Goal: Transaction & Acquisition: Purchase product/service

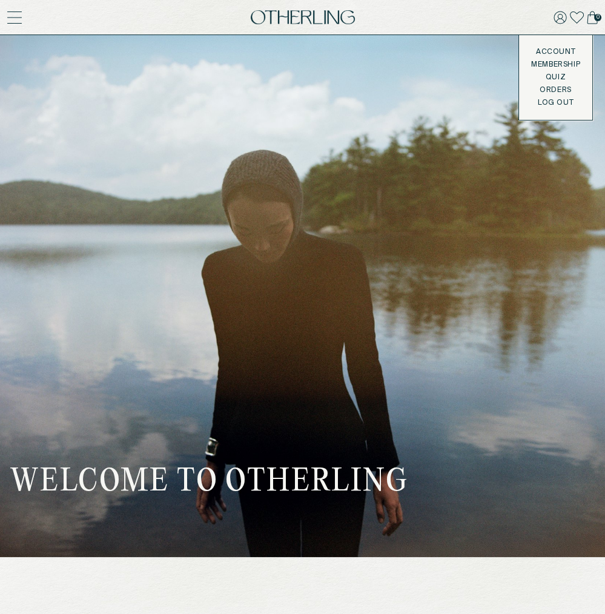
click at [550, 48] on link "Account" at bounding box center [555, 52] width 49 height 10
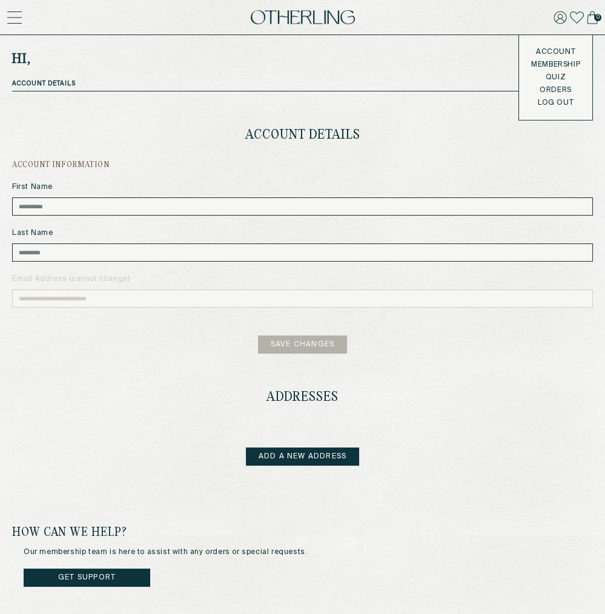
click at [555, 104] on button "LOG OUT" at bounding box center [556, 103] width 36 height 10
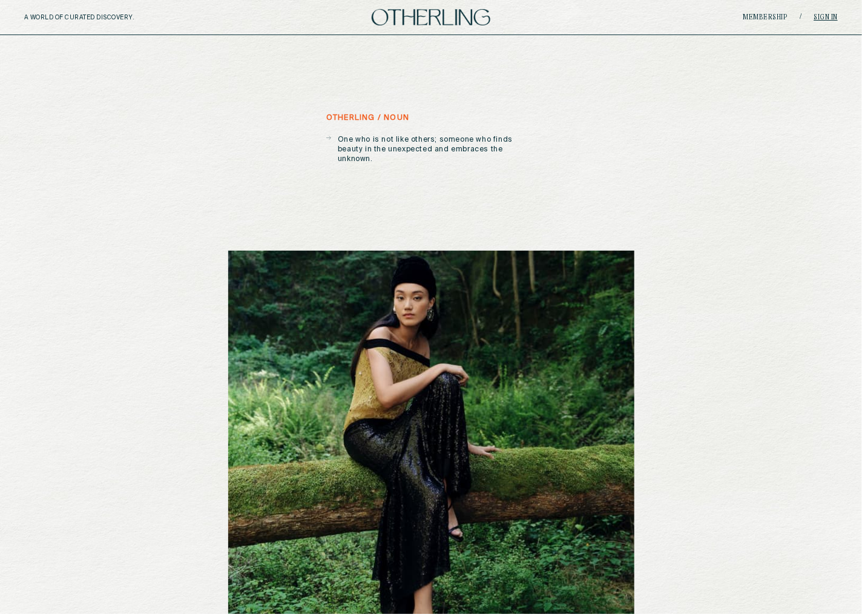
click at [604, 17] on link "Sign in" at bounding box center [827, 17] width 24 height 7
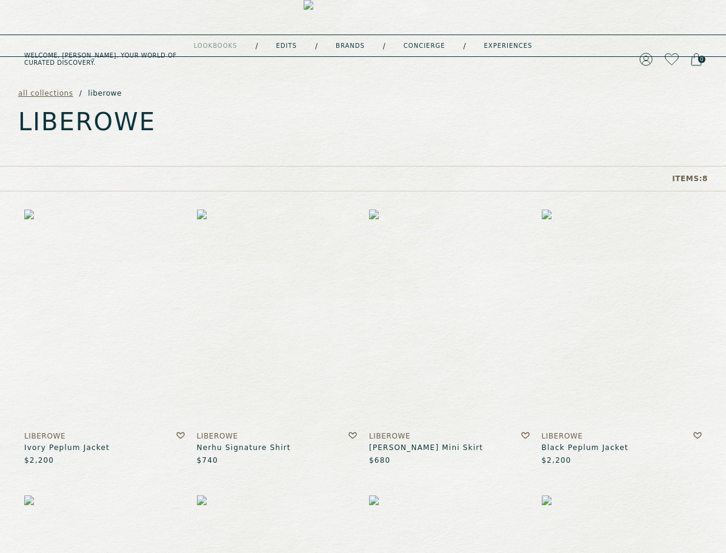
click at [337, 26] on div "Welcome, Jeanne . Your world of curated discovery. 0" at bounding box center [363, 17] width 726 height 35
click at [340, 20] on img at bounding box center [362, 59] width 119 height 119
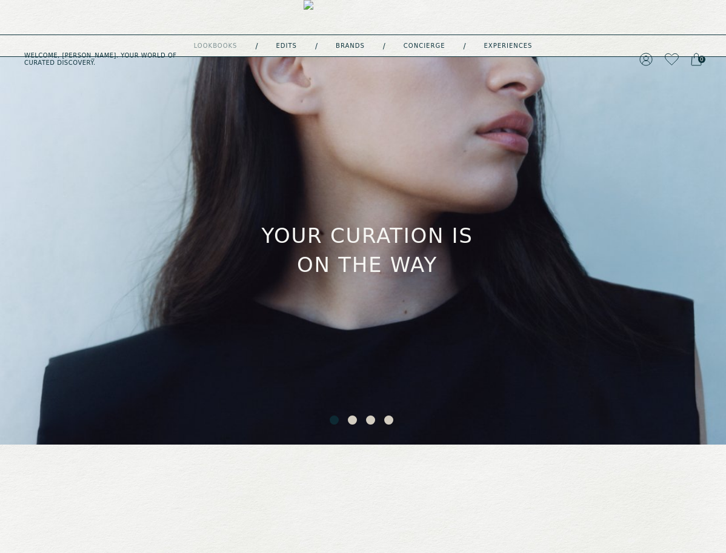
click at [355, 420] on button "2" at bounding box center [354, 421] width 12 height 12
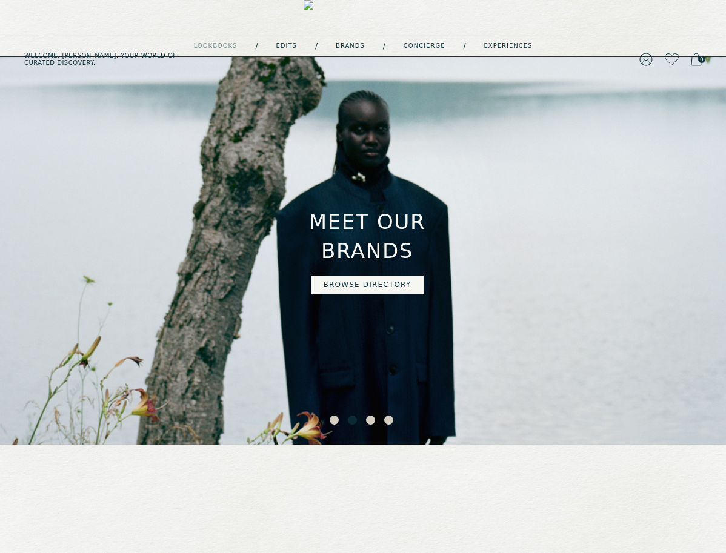
click at [365, 276] on link "Browse directory" at bounding box center [367, 285] width 113 height 18
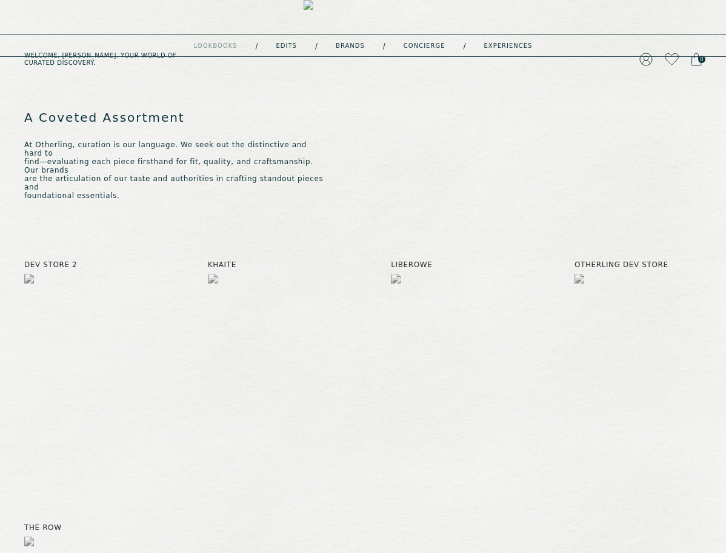
click at [366, 13] on img at bounding box center [362, 59] width 119 height 119
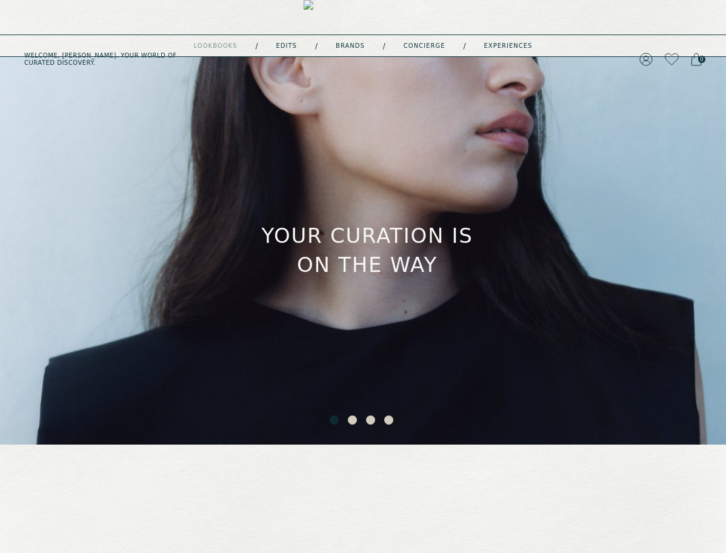
click at [368, 422] on button "3" at bounding box center [372, 421] width 12 height 12
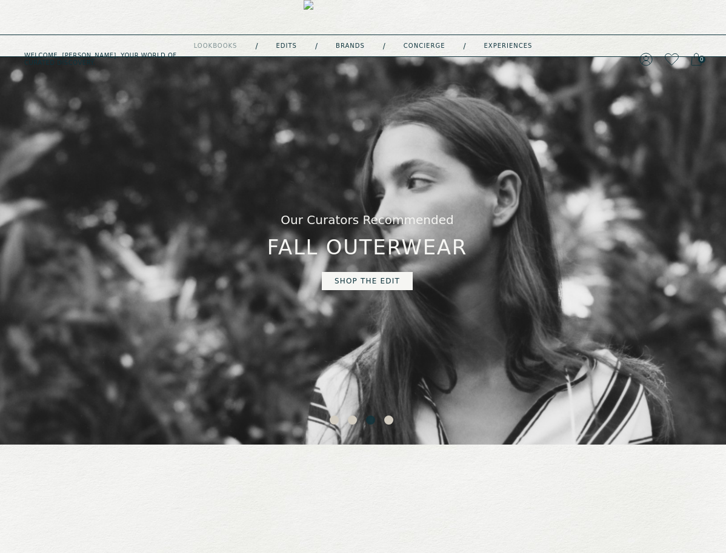
click at [372, 273] on link "shop the edit" at bounding box center [367, 281] width 91 height 18
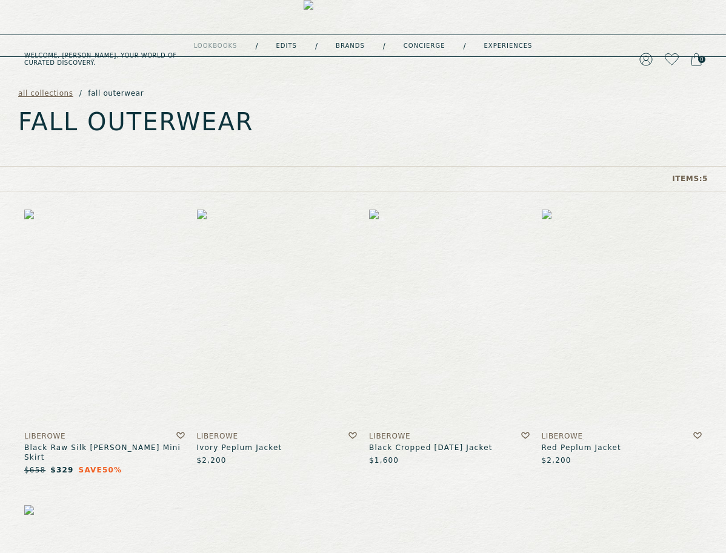
click at [370, 23] on img at bounding box center [362, 59] width 119 height 119
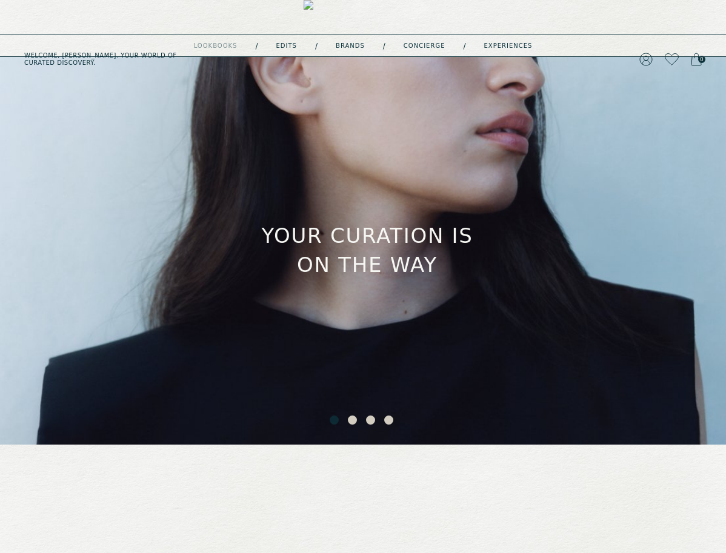
click at [391, 417] on button "4" at bounding box center [390, 421] width 12 height 12
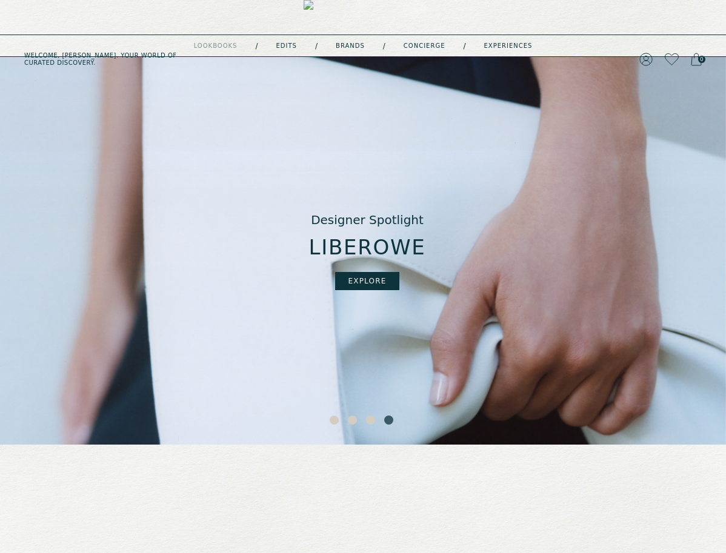
click at [374, 276] on link "EXPLORE" at bounding box center [367, 281] width 64 height 18
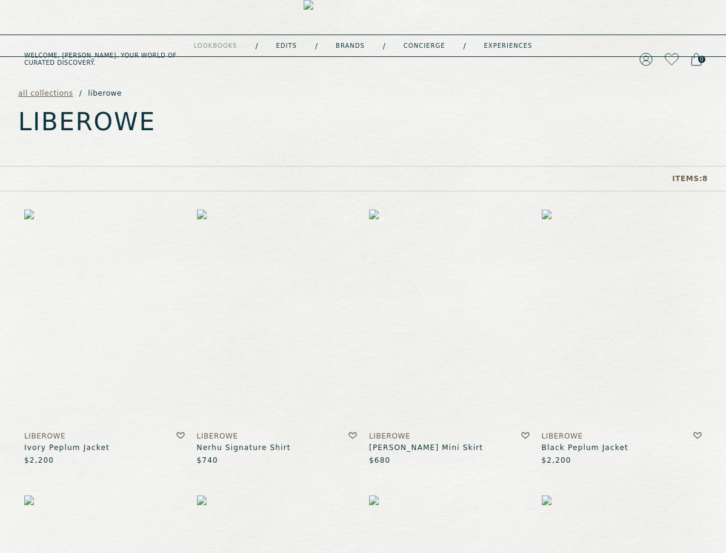
click at [400, 14] on img at bounding box center [362, 59] width 119 height 119
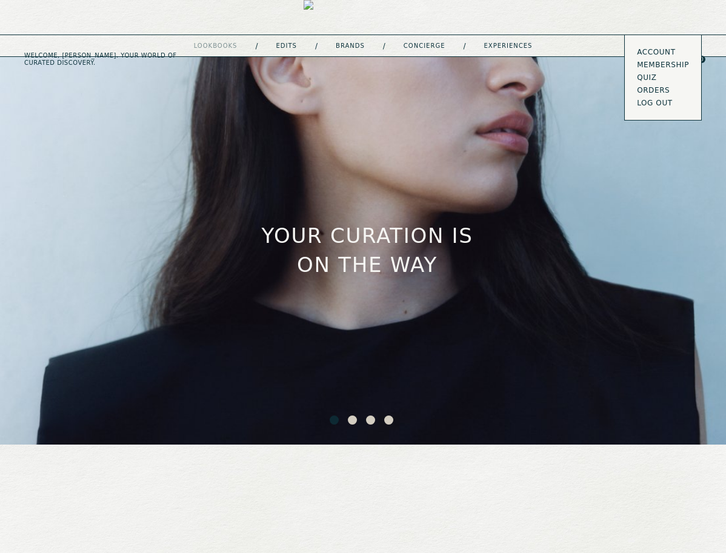
click at [653, 52] on link "Account" at bounding box center [662, 52] width 52 height 10
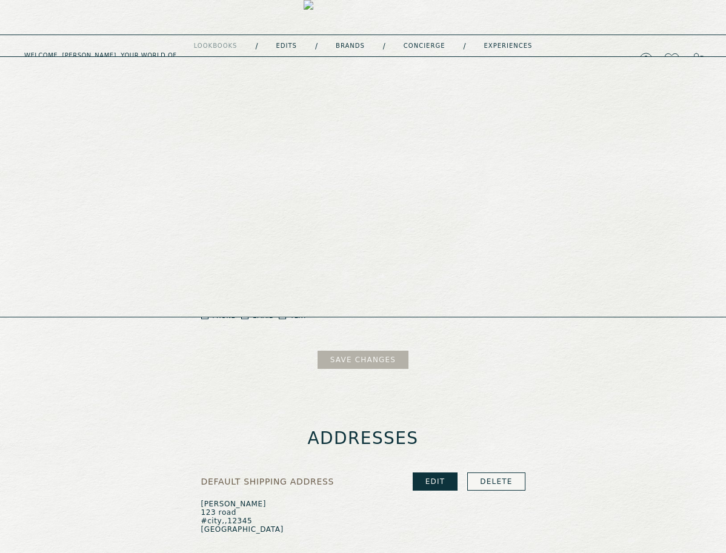
click at [501, 43] on link "experiences" at bounding box center [508, 46] width 48 height 6
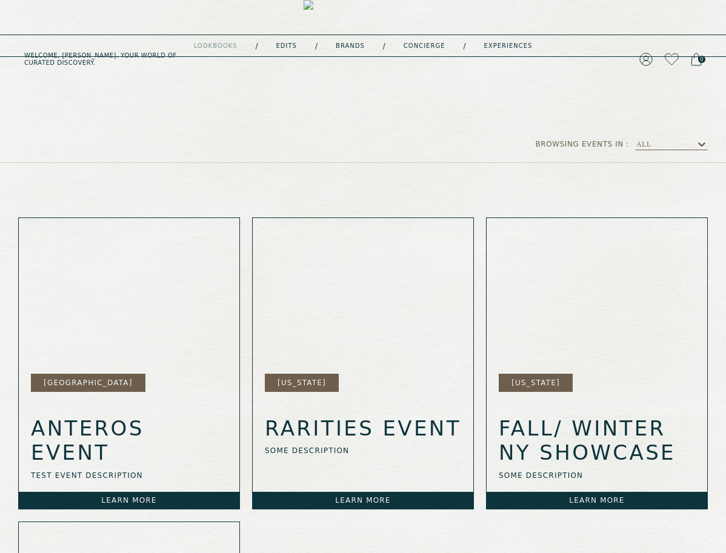
scroll to position [233, 0]
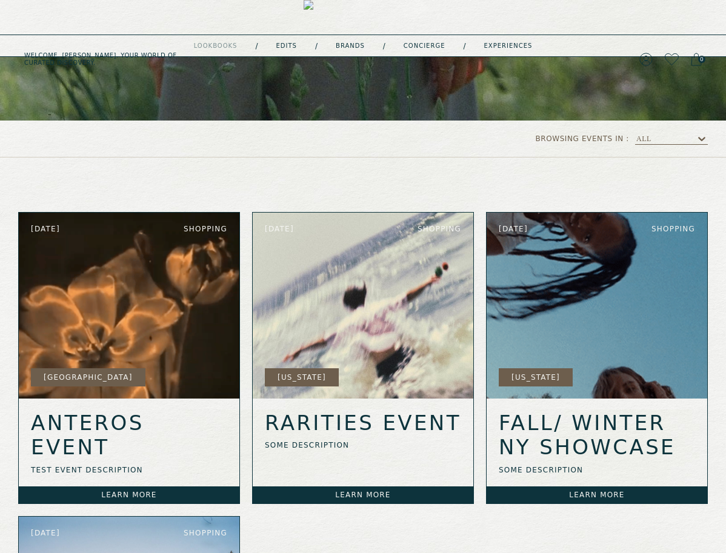
click at [164, 336] on img at bounding box center [129, 306] width 220 height 186
click at [129, 437] on div "Anteros Event test event description" at bounding box center [129, 442] width 220 height 88
click at [119, 492] on link "Learn more" at bounding box center [129, 494] width 220 height 17
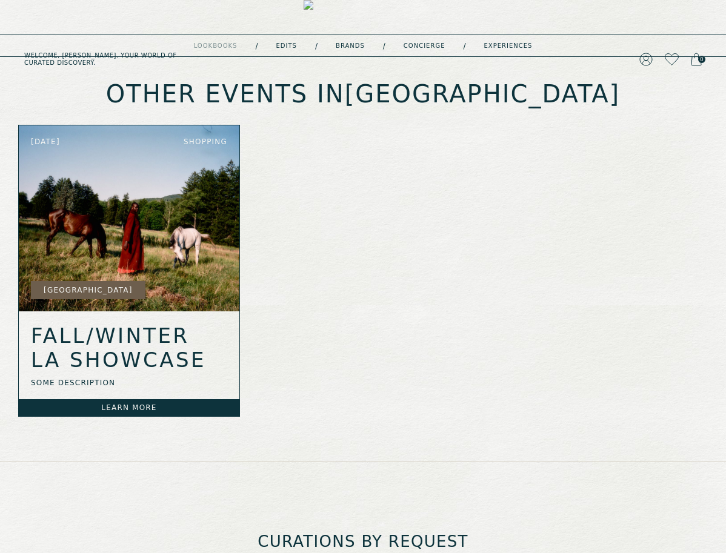
scroll to position [333, 0]
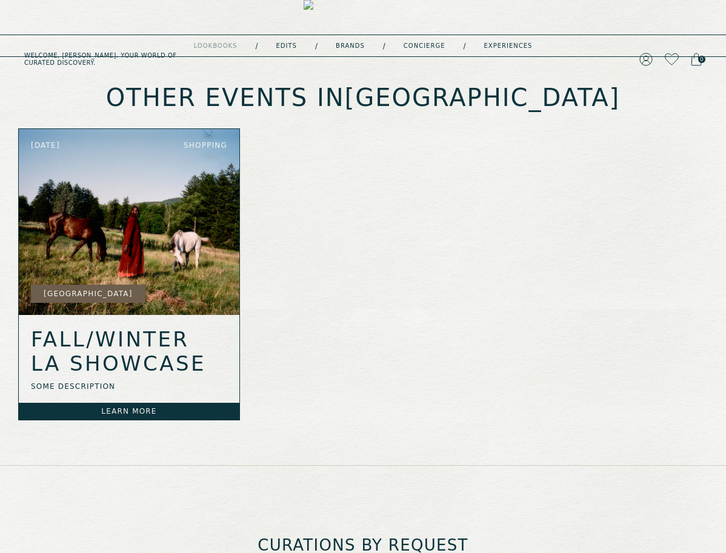
click at [160, 289] on img at bounding box center [129, 222] width 220 height 186
click at [124, 410] on link "Learn more" at bounding box center [129, 411] width 220 height 17
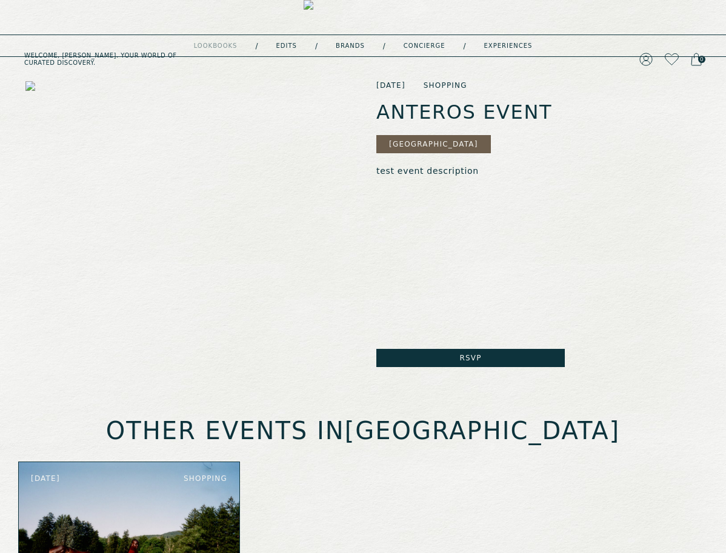
click at [424, 363] on button "Rsvp" at bounding box center [470, 358] width 188 height 18
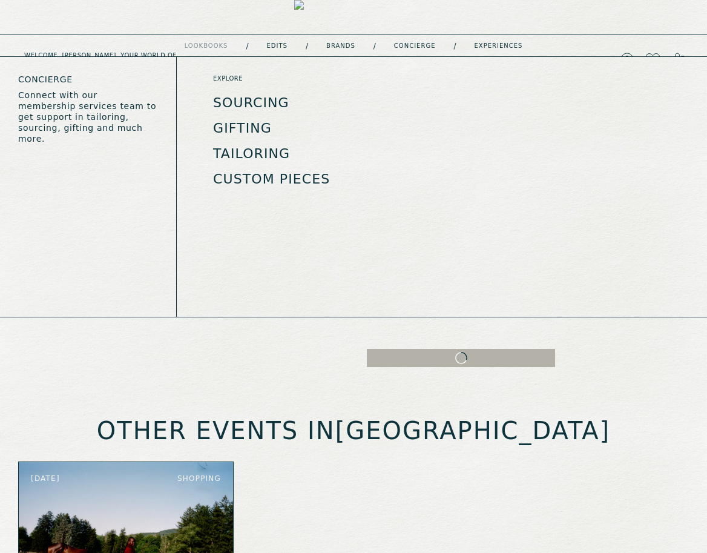
click at [425, 43] on link "concierge" at bounding box center [415, 46] width 42 height 6
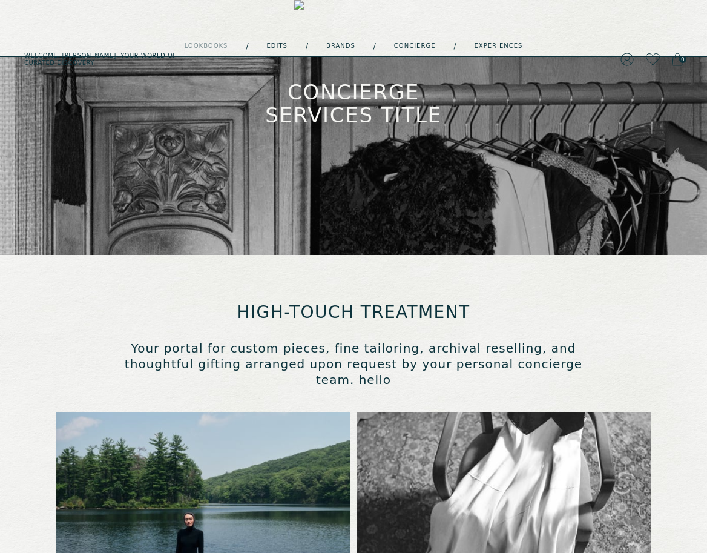
type input "**********"
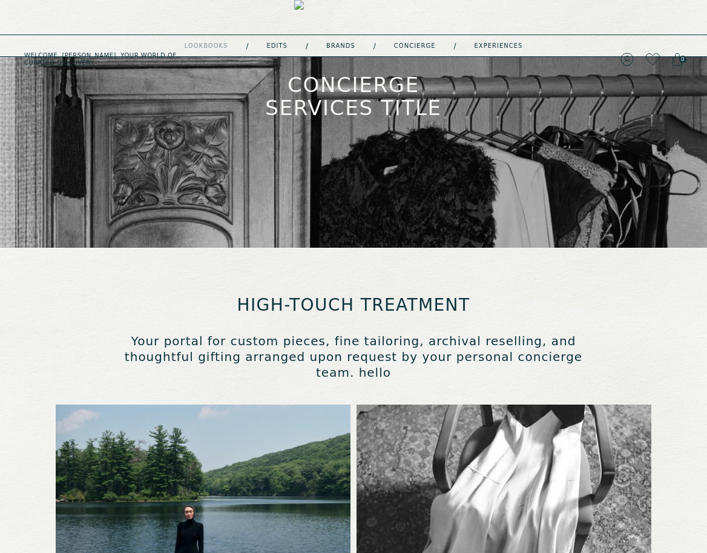
scroll to position [107, 0]
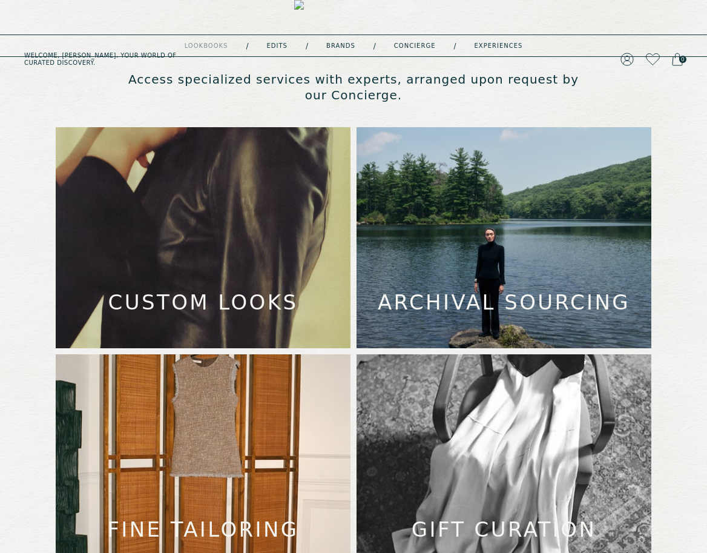
type input "**********"
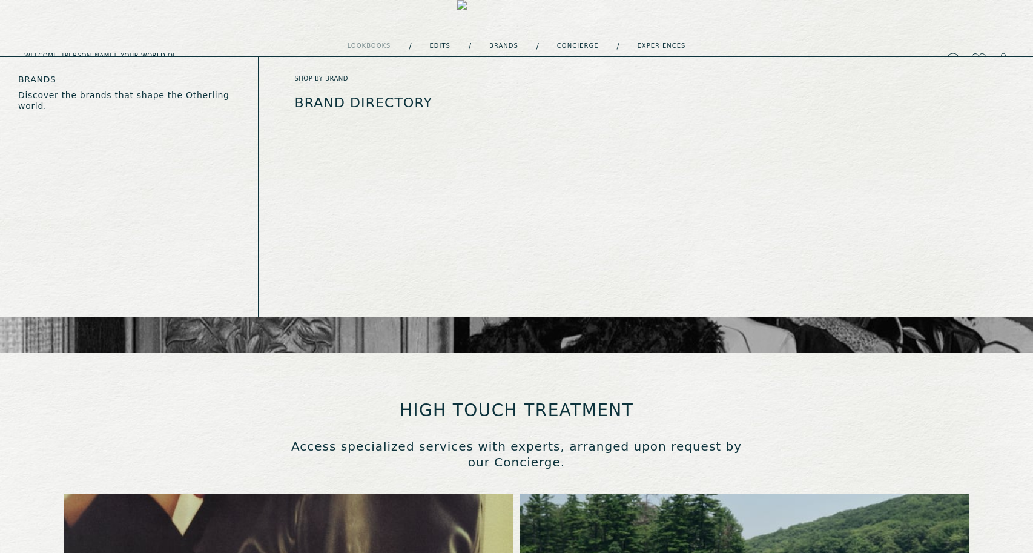
click at [497, 45] on link "Brands" at bounding box center [503, 46] width 29 height 6
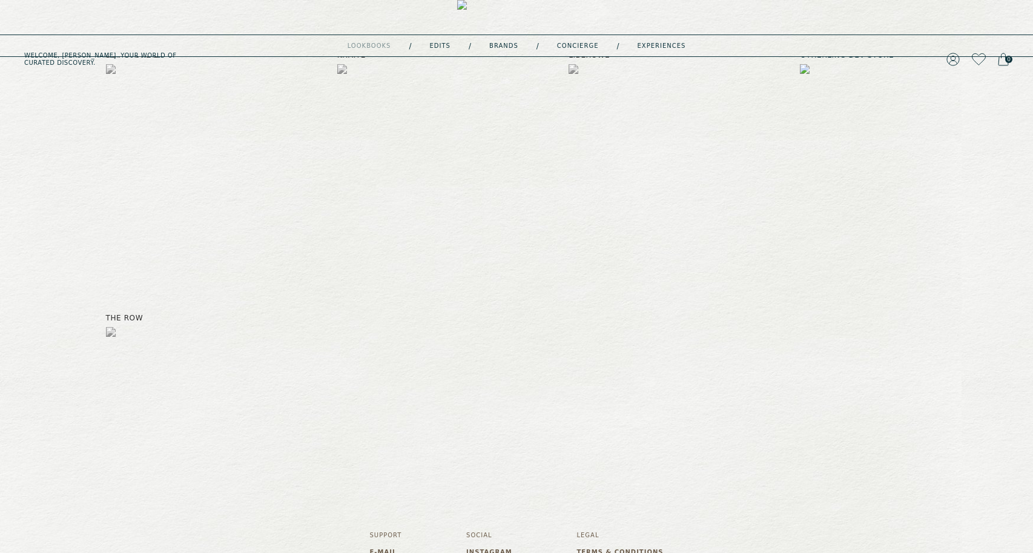
scroll to position [273, 0]
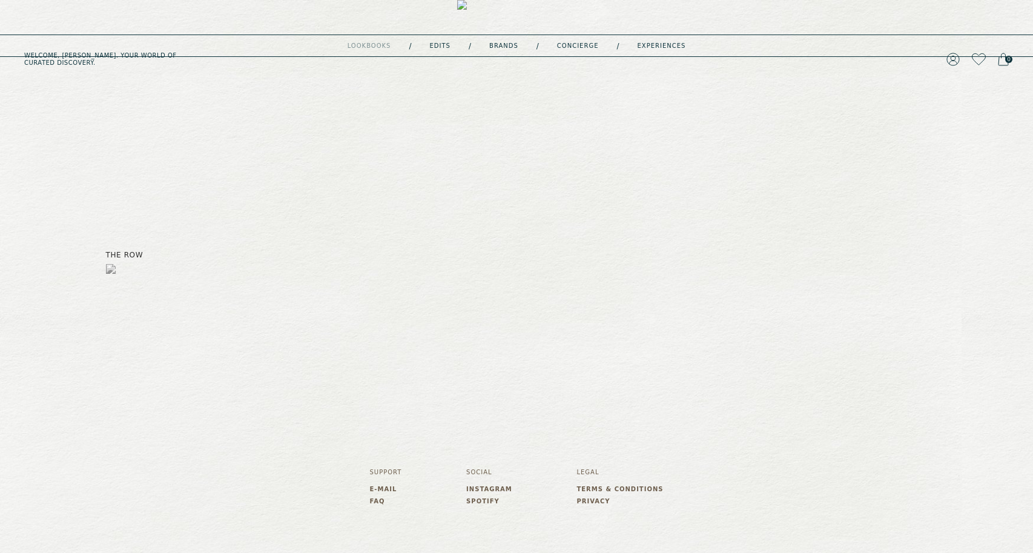
click at [493, 19] on img at bounding box center [516, 59] width 119 height 119
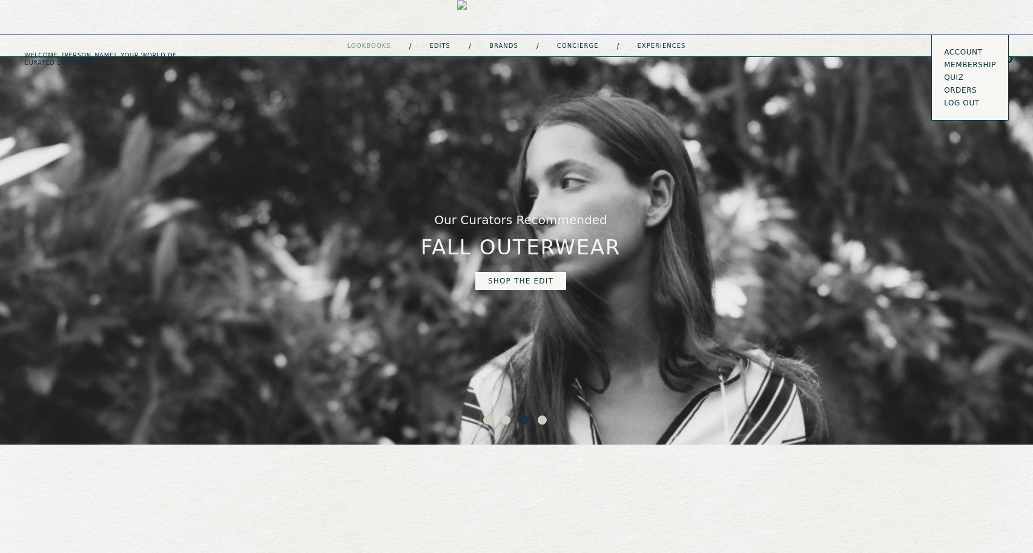
click at [707, 64] on link "Membership" at bounding box center [970, 65] width 52 height 10
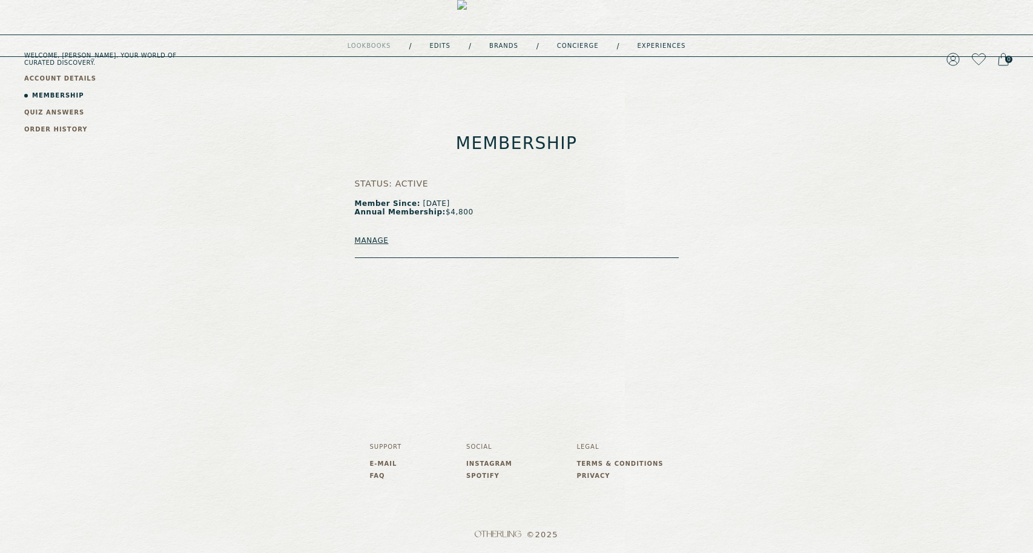
click at [61, 113] on link "QUIZ ANSWERS" at bounding box center [54, 112] width 60 height 9
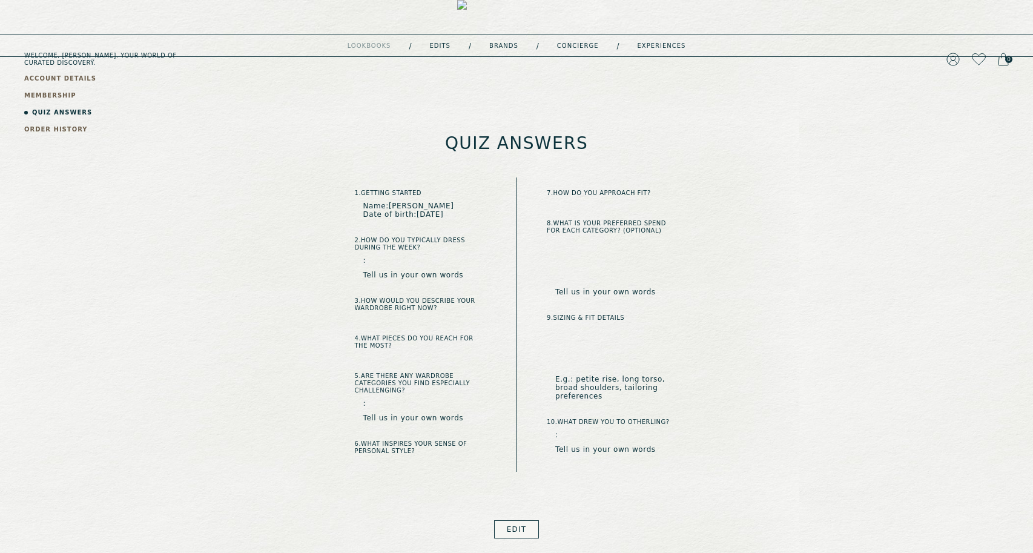
click at [61, 128] on link "ORDER HISTORY" at bounding box center [56, 129] width 64 height 9
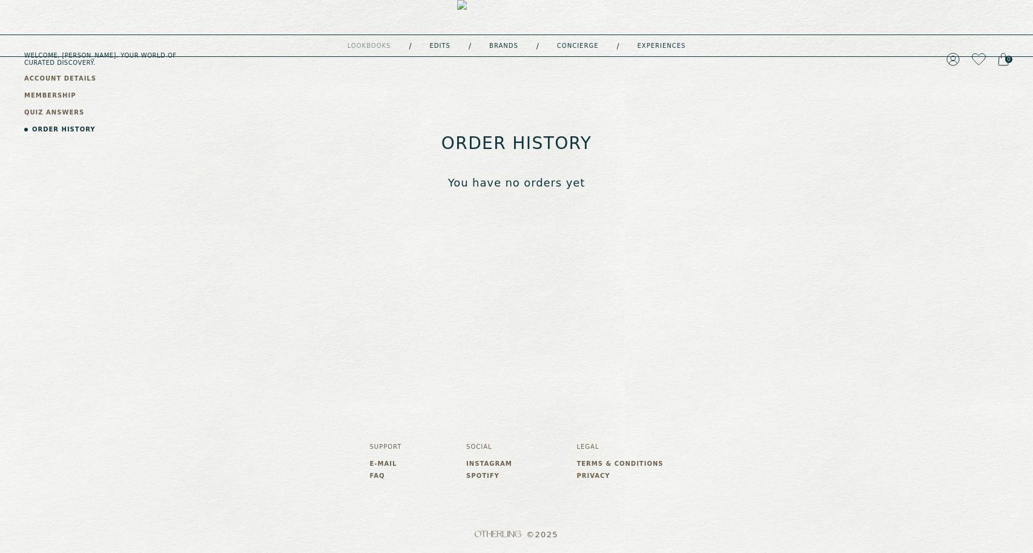
click at [43, 78] on link "ACCOUNT DETAILS" at bounding box center [60, 78] width 72 height 9
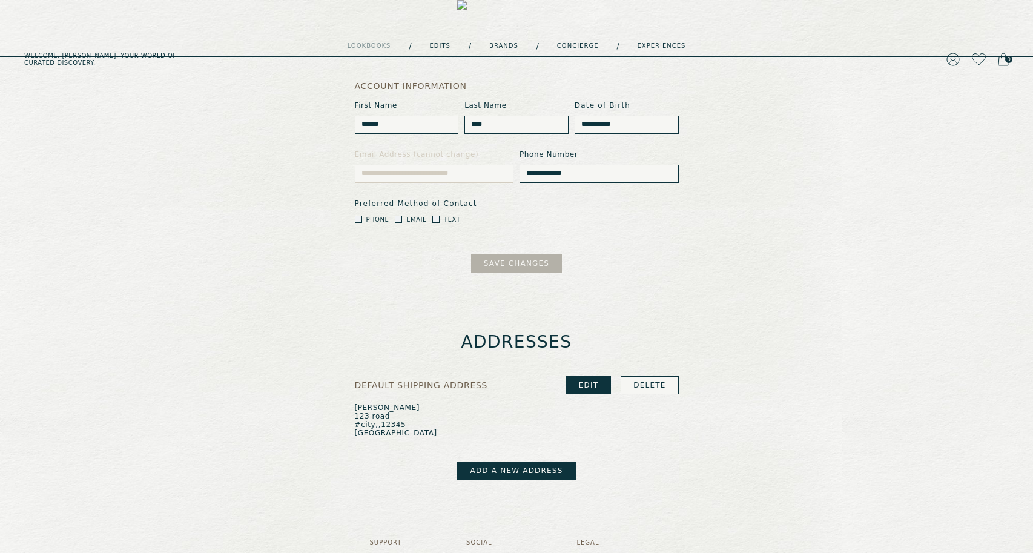
scroll to position [191, 0]
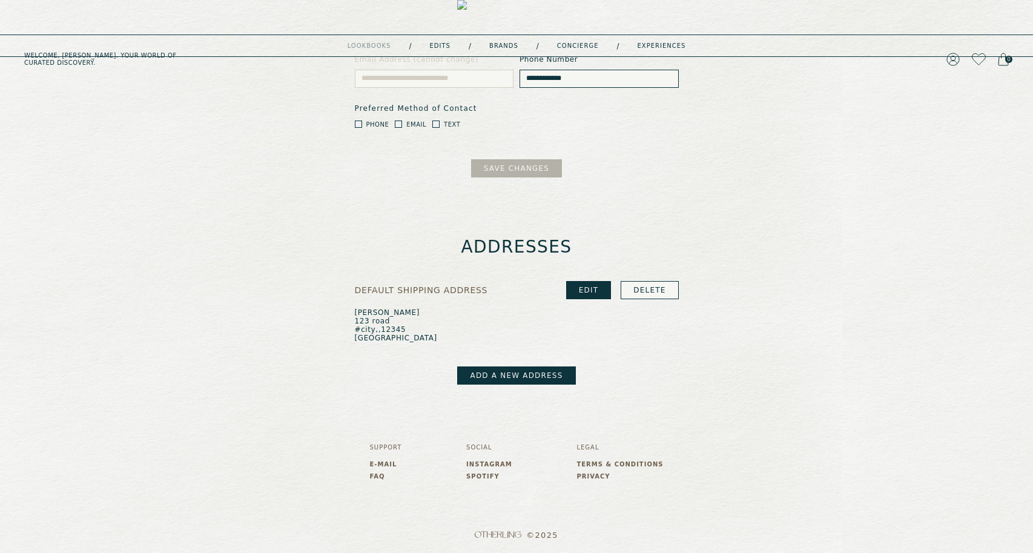
click at [532, 380] on link "Add a new address" at bounding box center [516, 375] width 118 height 18
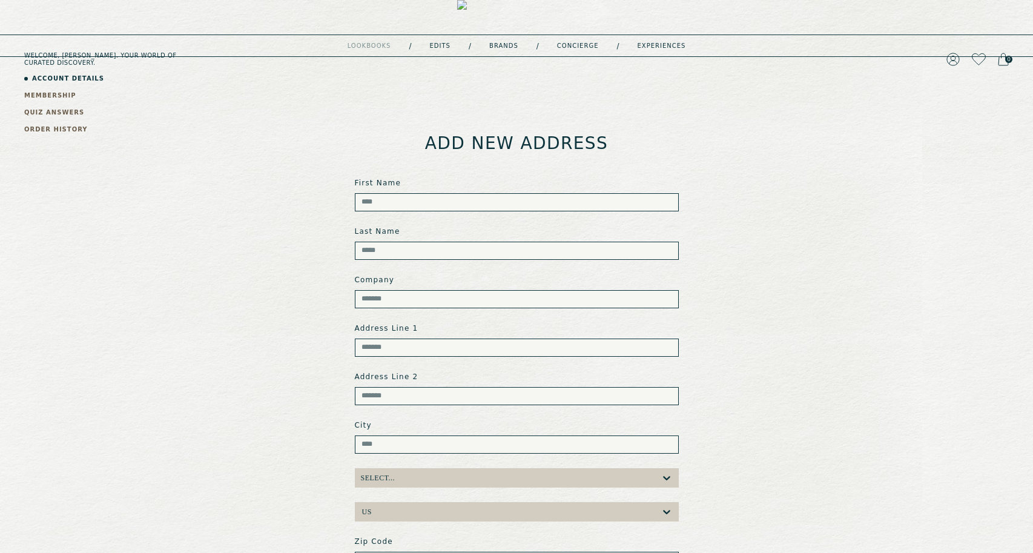
click at [371, 200] on input at bounding box center [517, 202] width 324 height 18
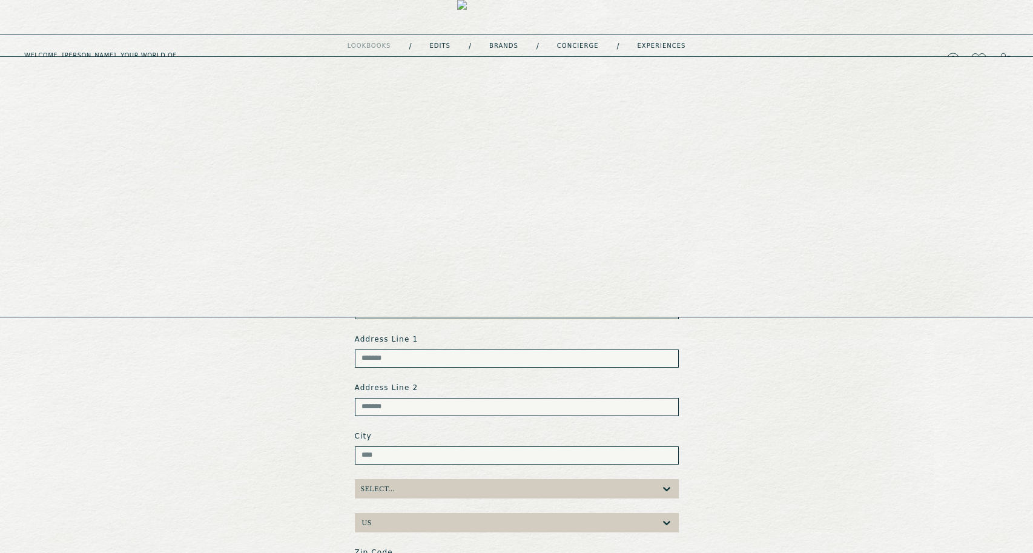
click at [501, 44] on link "Brands" at bounding box center [503, 46] width 29 height 6
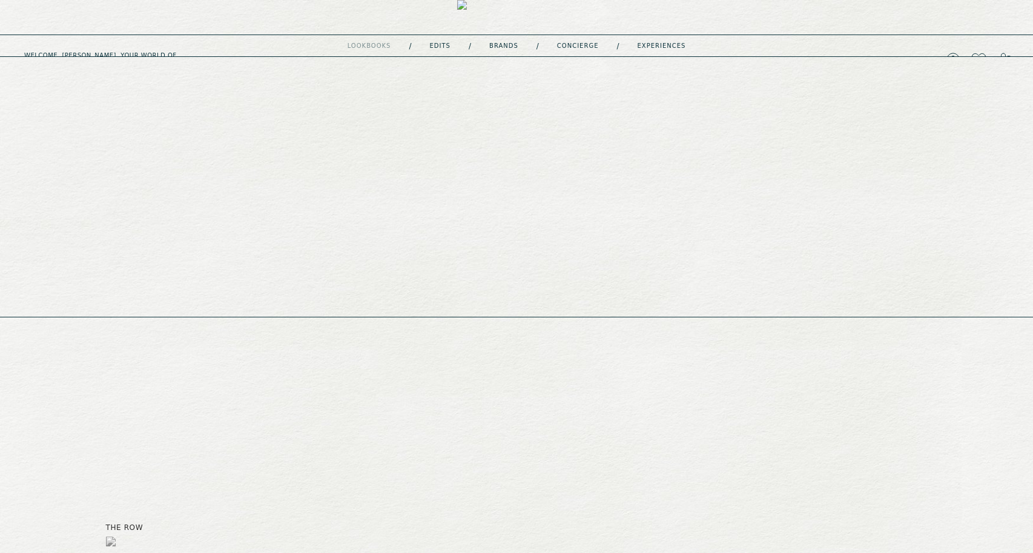
click at [589, 47] on link "concierge" at bounding box center [578, 46] width 42 height 6
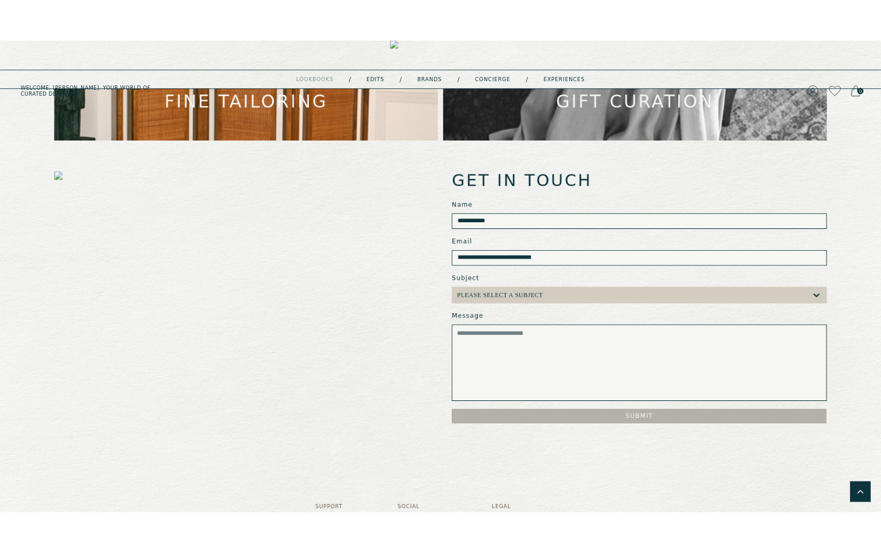
scroll to position [844, 0]
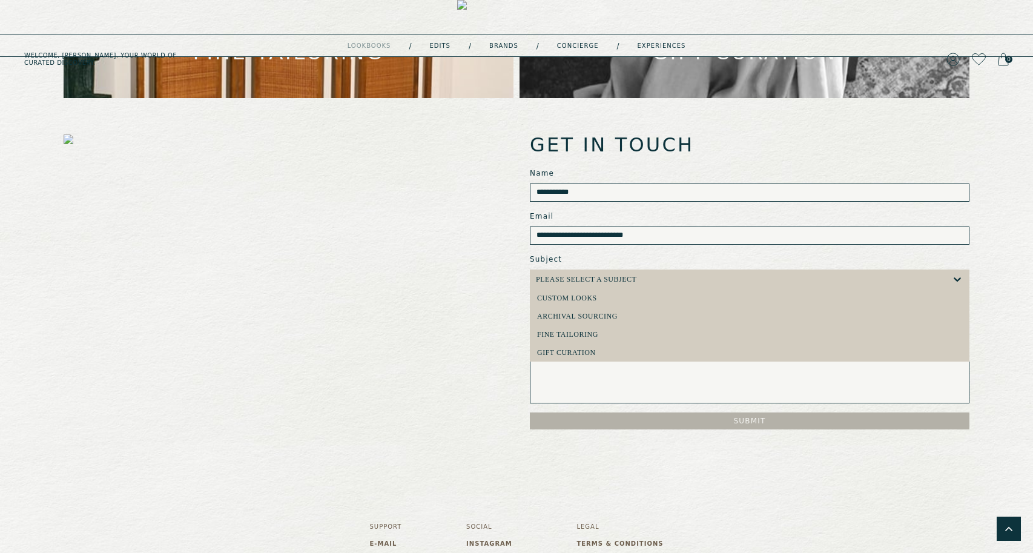
click at [656, 275] on div at bounding box center [793, 279] width 315 height 8
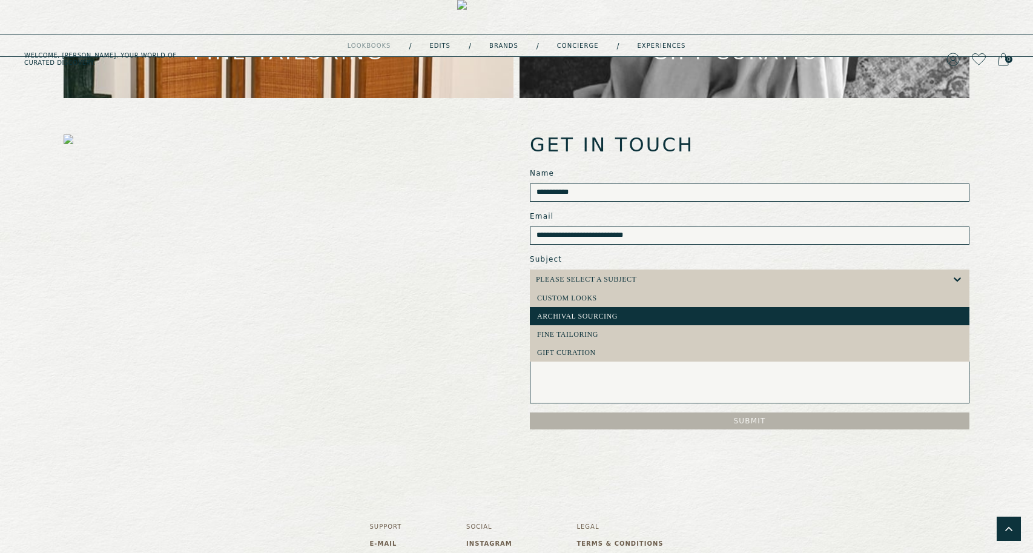
click at [649, 312] on div "ARCHIVAL SOURCING" at bounding box center [749, 316] width 425 height 8
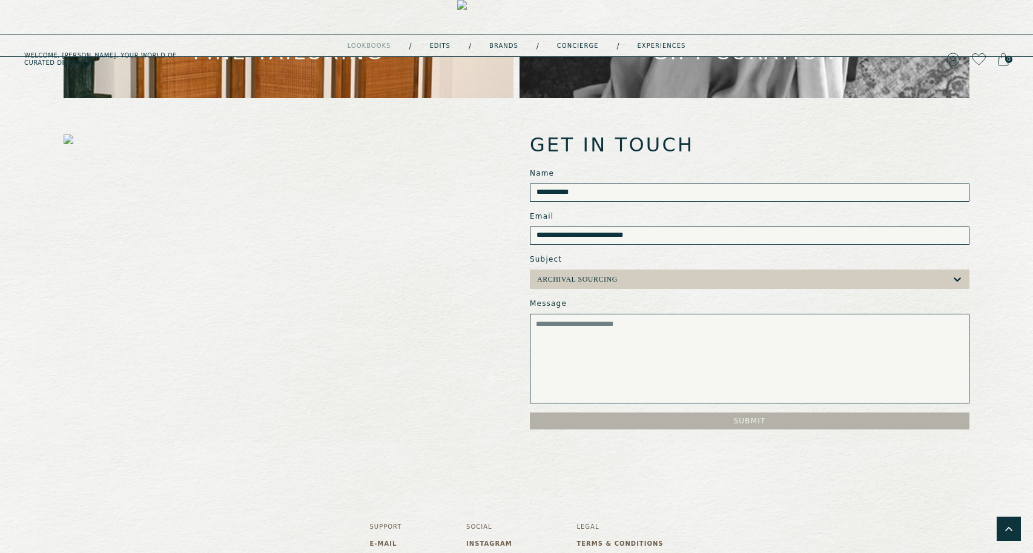
click at [639, 321] on textarea "Message" at bounding box center [750, 359] width 440 height 90
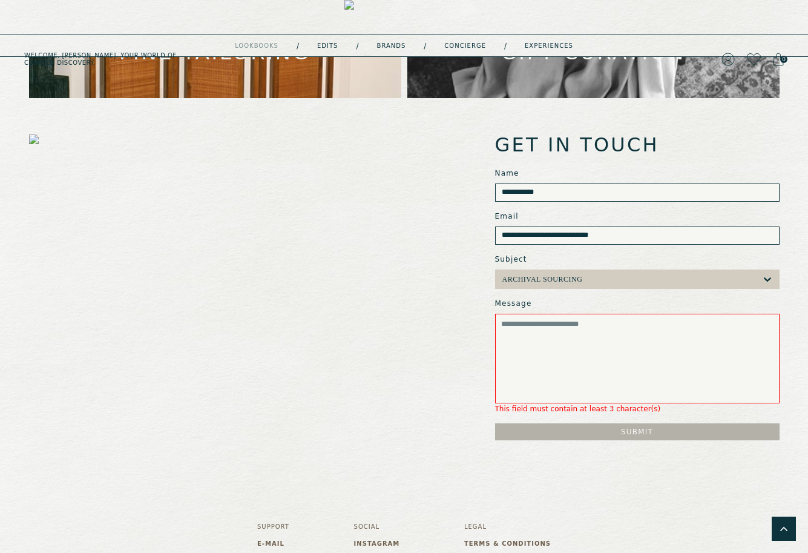
click at [639, 321] on textarea "Message" at bounding box center [637, 359] width 285 height 90
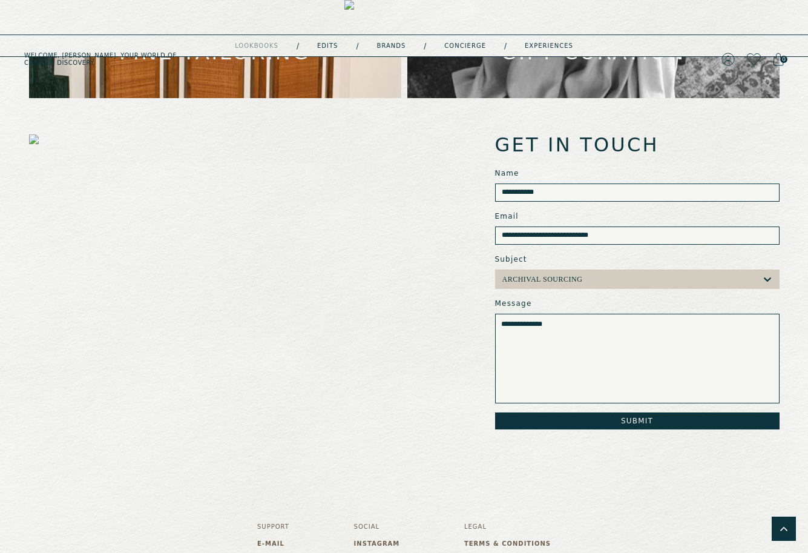
type textarea "**********"
click at [647, 412] on button "Submit" at bounding box center [637, 420] width 285 height 17
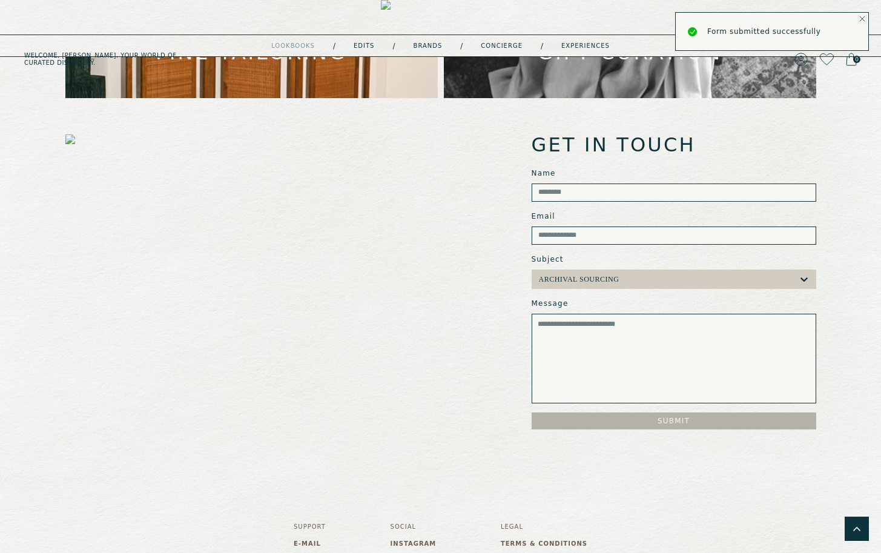
click at [707, 18] on icon "Notifications Alt+T" at bounding box center [862, 19] width 6 height 6
click at [707, 47] on link "Account" at bounding box center [818, 52] width 52 height 10
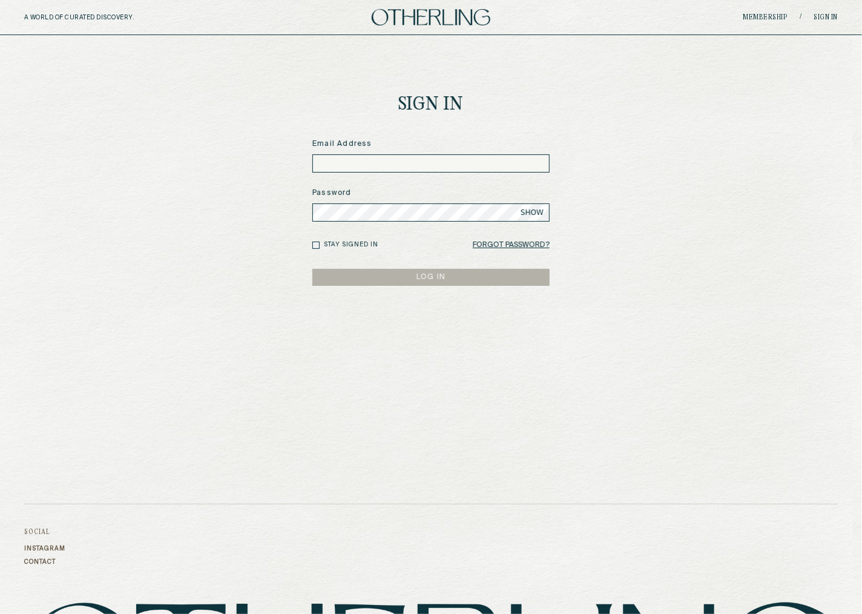
click at [421, 172] on input at bounding box center [430, 163] width 237 height 18
paste input "**********"
click at [416, 223] on form "**********" at bounding box center [430, 212] width 237 height 147
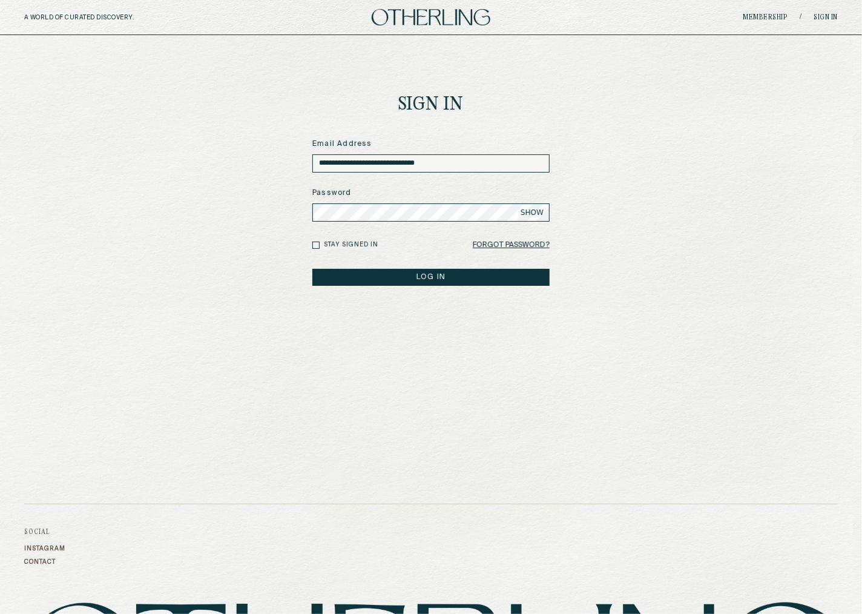
click at [312, 269] on button "LOG IN" at bounding box center [430, 277] width 237 height 17
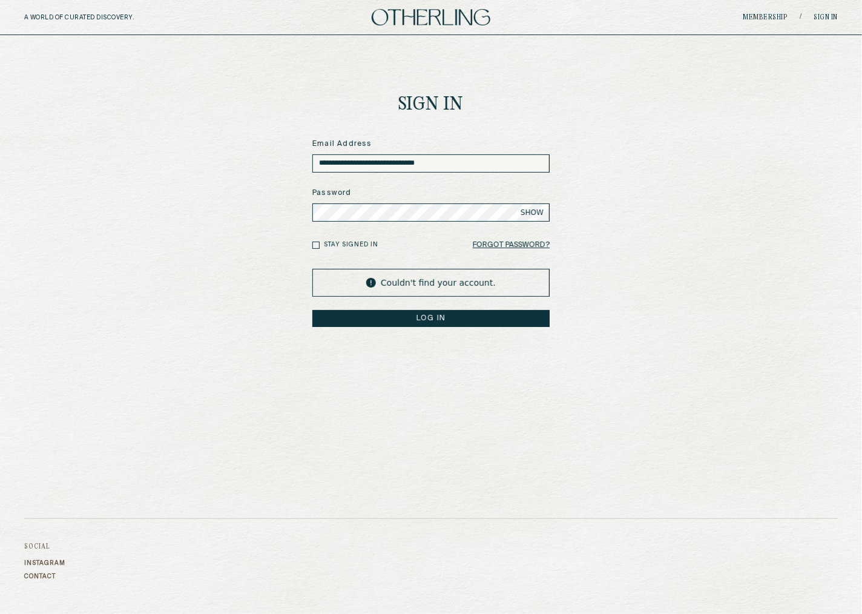
click at [357, 222] on form "**********" at bounding box center [430, 233] width 237 height 188
click at [312, 310] on button "LOG IN" at bounding box center [430, 318] width 237 height 17
click at [382, 161] on input "**********" at bounding box center [430, 163] width 237 height 18
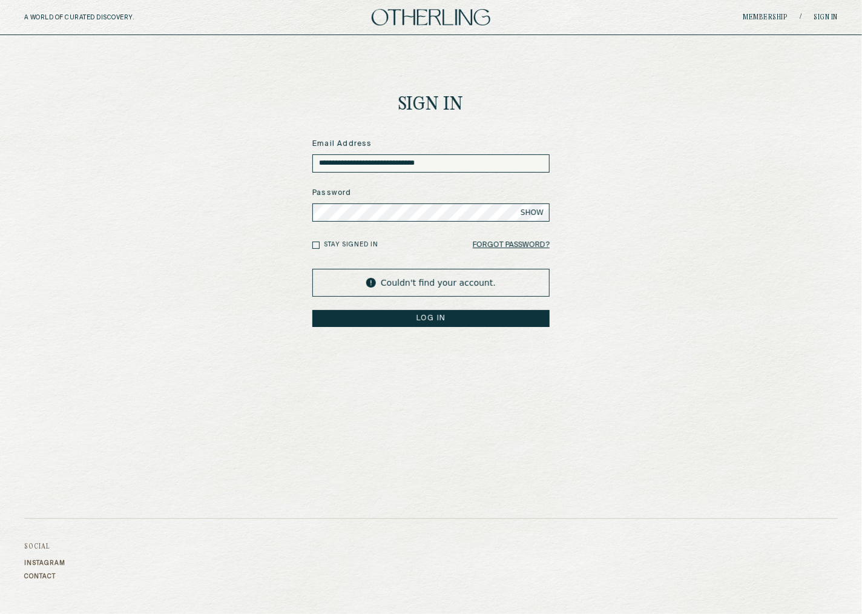
click at [382, 161] on input "**********" at bounding box center [430, 163] width 237 height 18
paste input
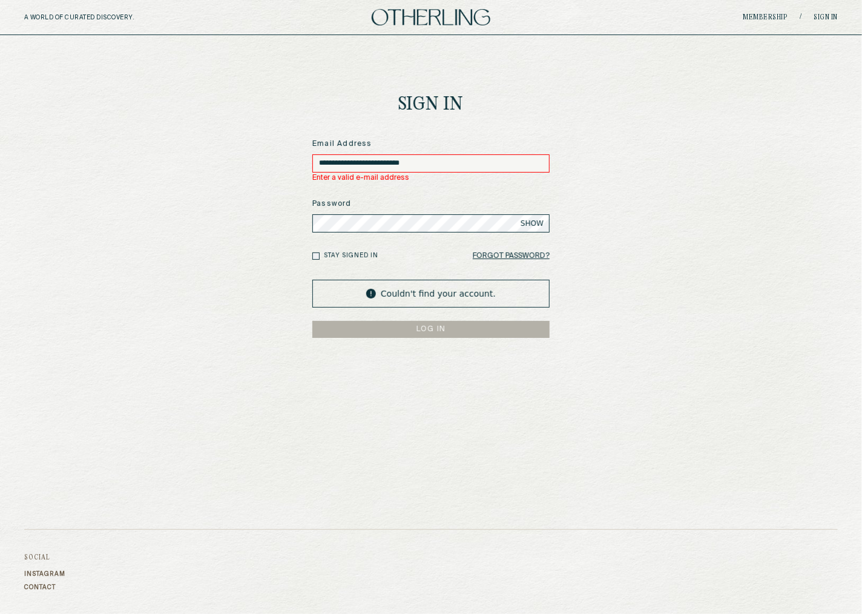
drag, startPoint x: 329, startPoint y: 159, endPoint x: 301, endPoint y: 159, distance: 28.5
click at [301, 160] on main "**********" at bounding box center [431, 245] width 862 height 421
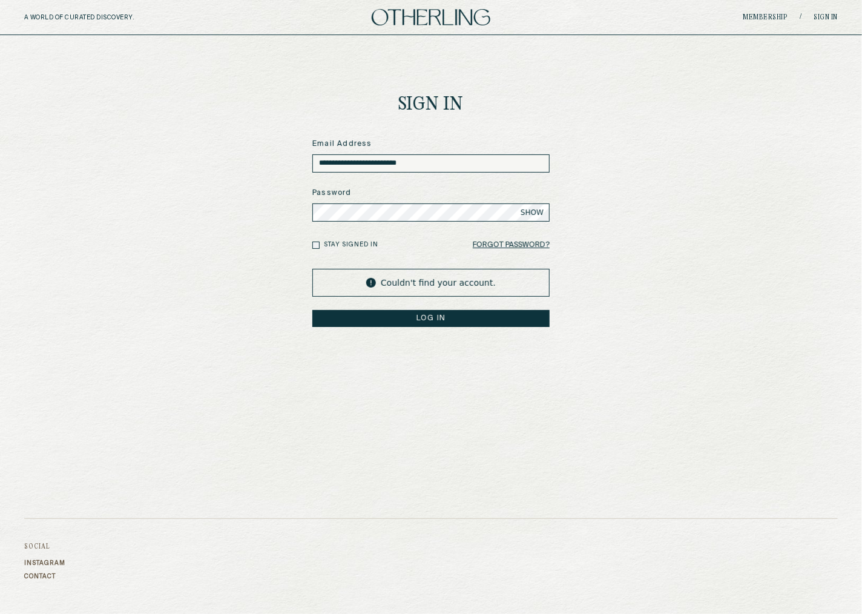
click at [312, 310] on button "LOG IN" at bounding box center [430, 318] width 237 height 17
click at [418, 168] on input "**********" at bounding box center [430, 163] width 237 height 18
click at [312, 310] on button "LOG IN" at bounding box center [430, 318] width 237 height 17
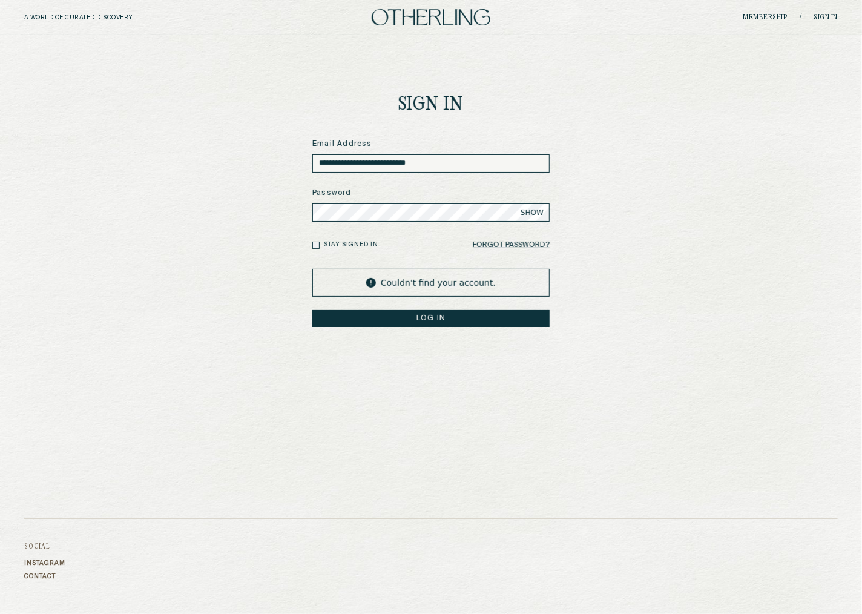
click at [387, 162] on input "**********" at bounding box center [430, 163] width 237 height 18
type input "**********"
click at [312, 310] on button "LOG IN" at bounding box center [430, 318] width 237 height 17
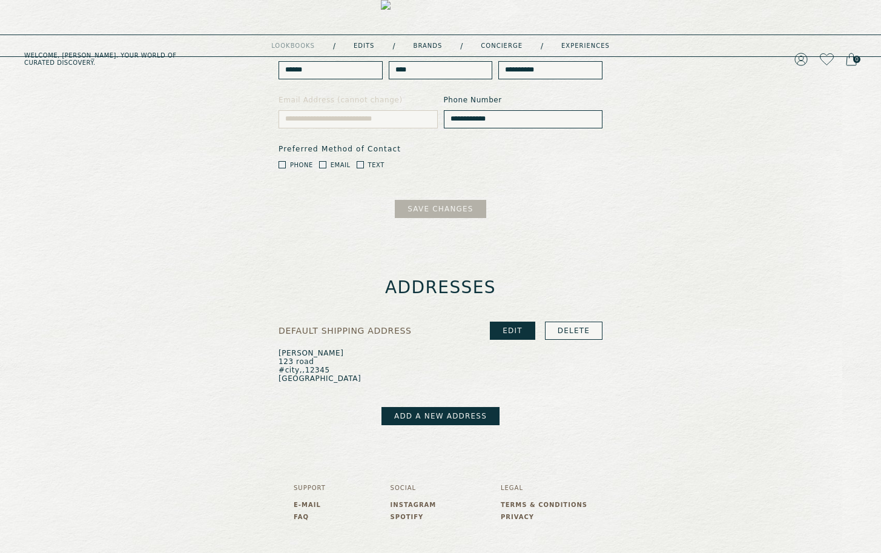
scroll to position [191, 0]
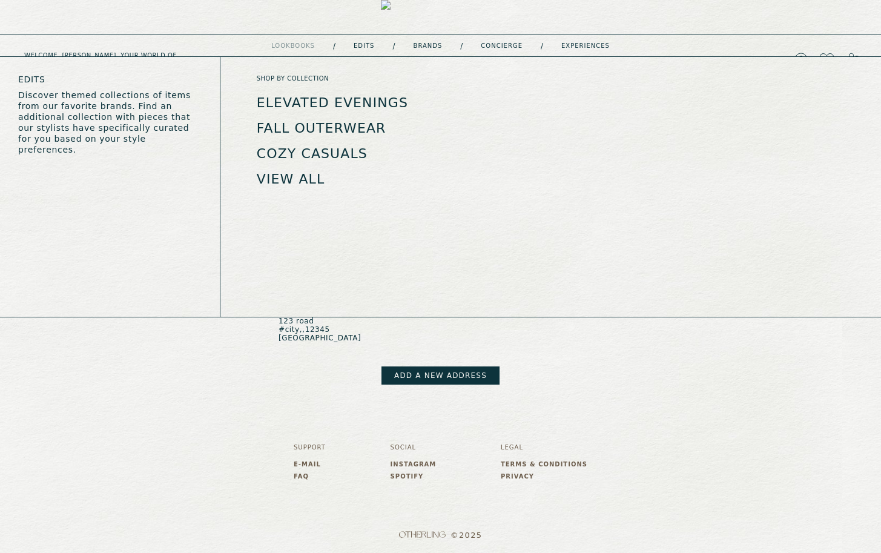
click at [321, 125] on link "Fall Outerwear" at bounding box center [322, 128] width 130 height 15
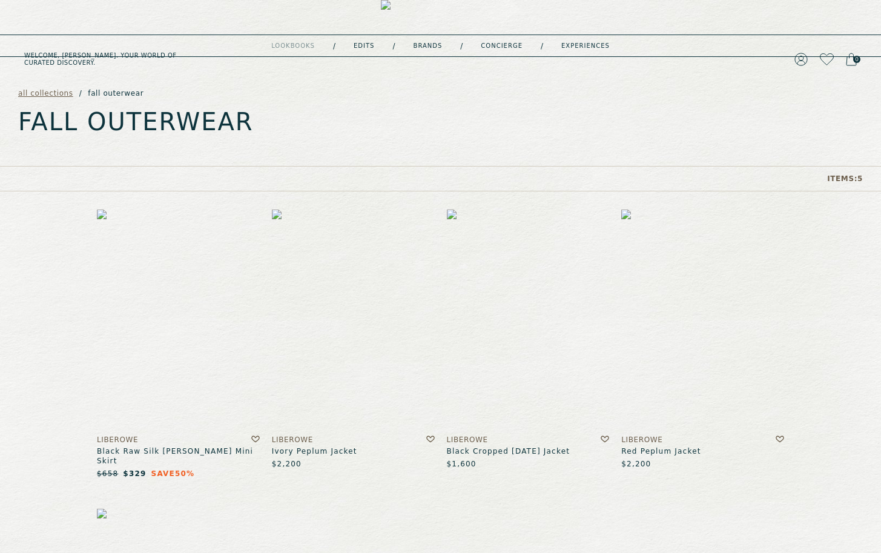
click at [352, 378] on img at bounding box center [353, 320] width 163 height 220
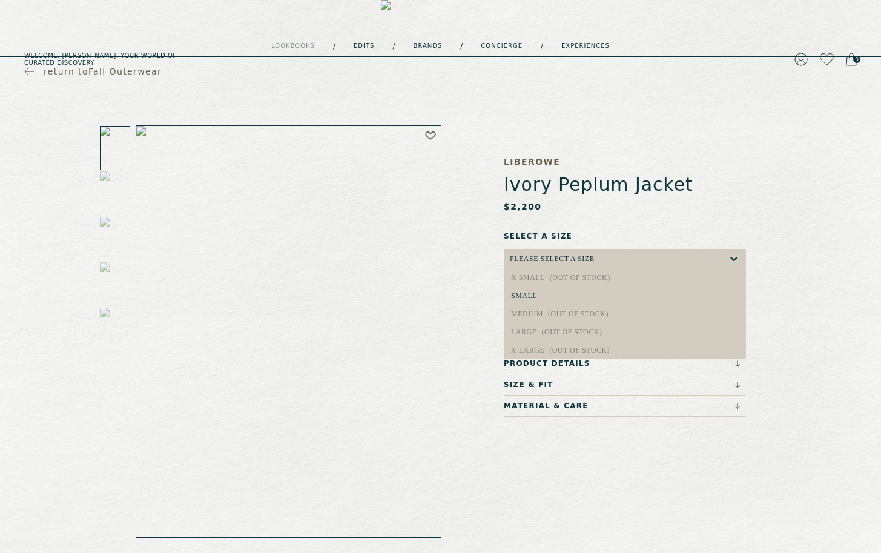
click at [597, 255] on div "Please select a Size" at bounding box center [619, 258] width 218 height 19
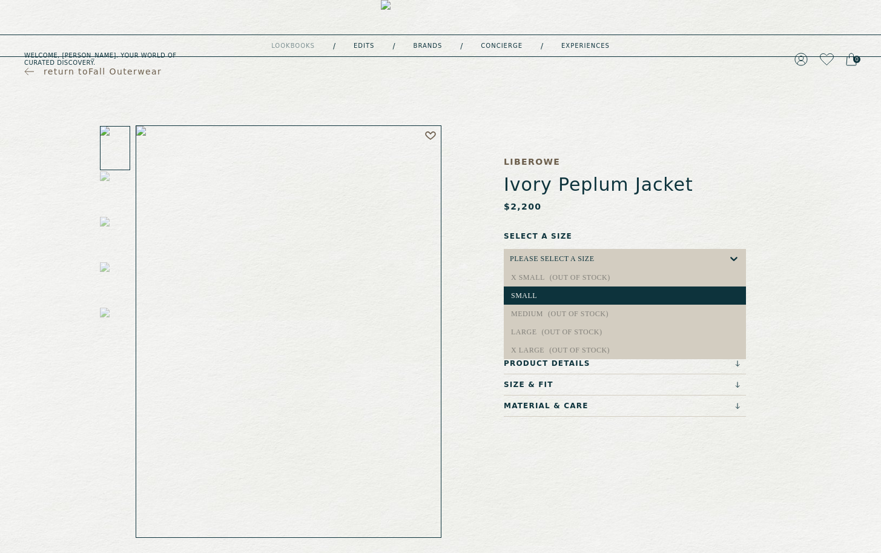
click at [593, 294] on div "small" at bounding box center [625, 295] width 228 height 8
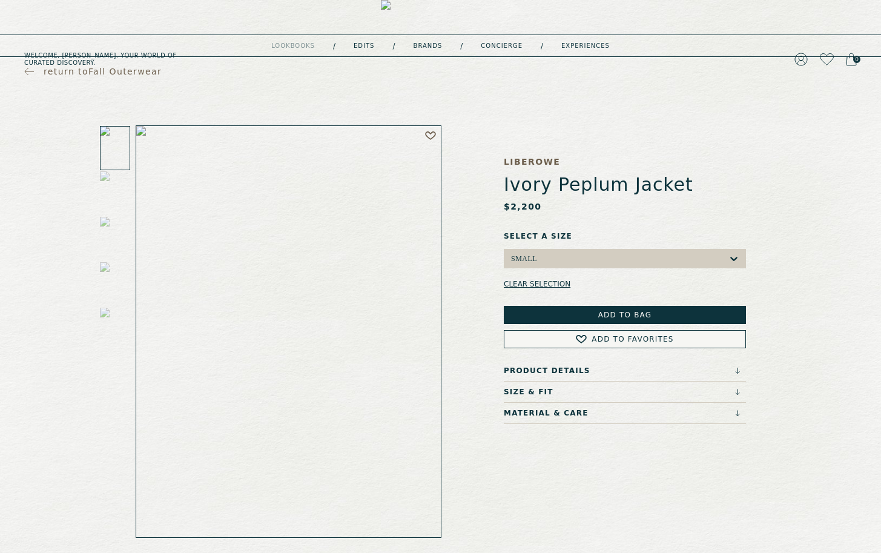
click at [595, 319] on button "Add to Bag" at bounding box center [625, 315] width 242 height 18
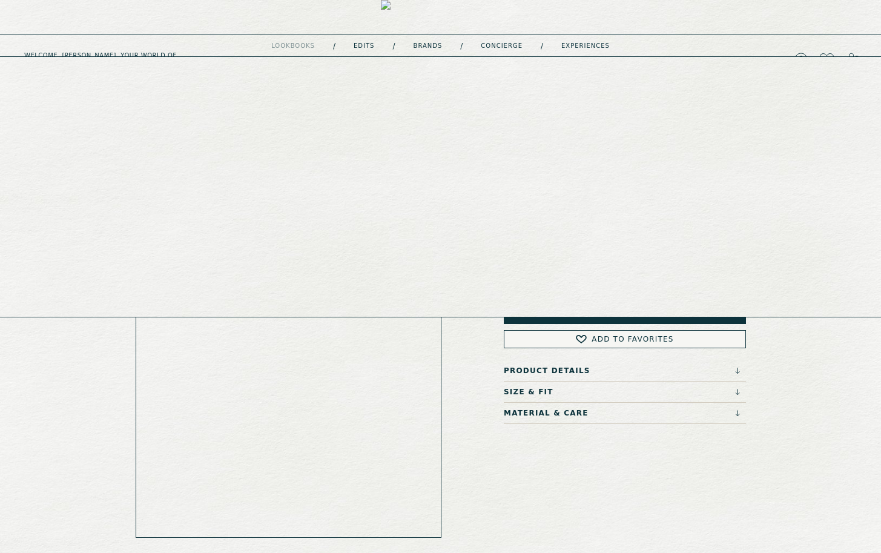
click at [575, 44] on link "experiences" at bounding box center [585, 46] width 48 height 6
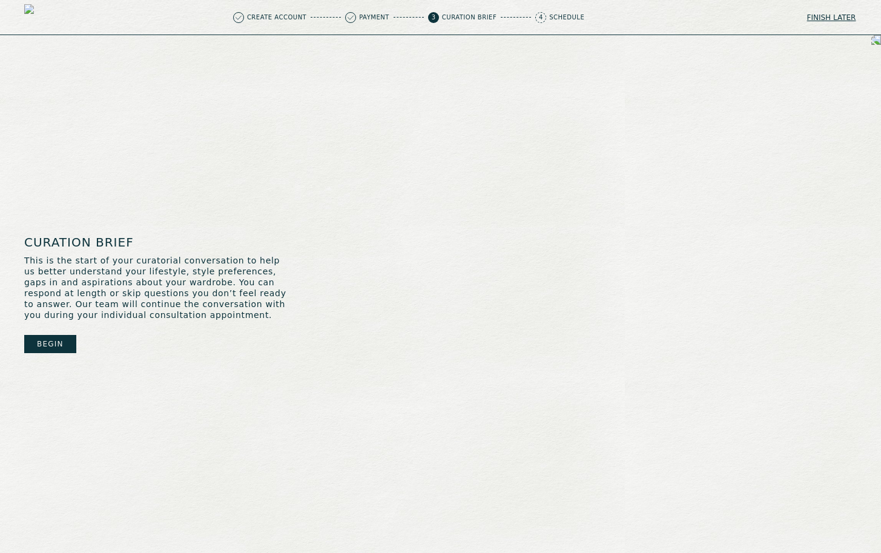
click at [56, 340] on button "Begin" at bounding box center [50, 344] width 52 height 18
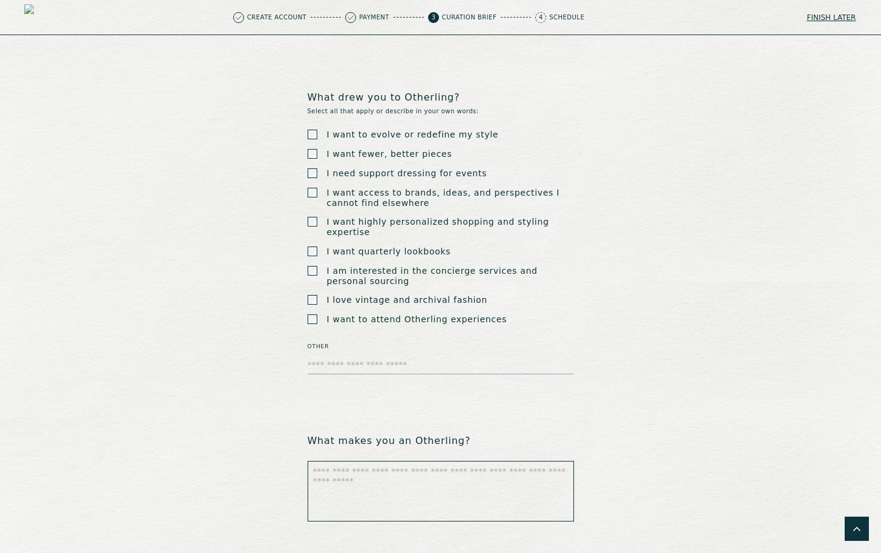
scroll to position [2081, 0]
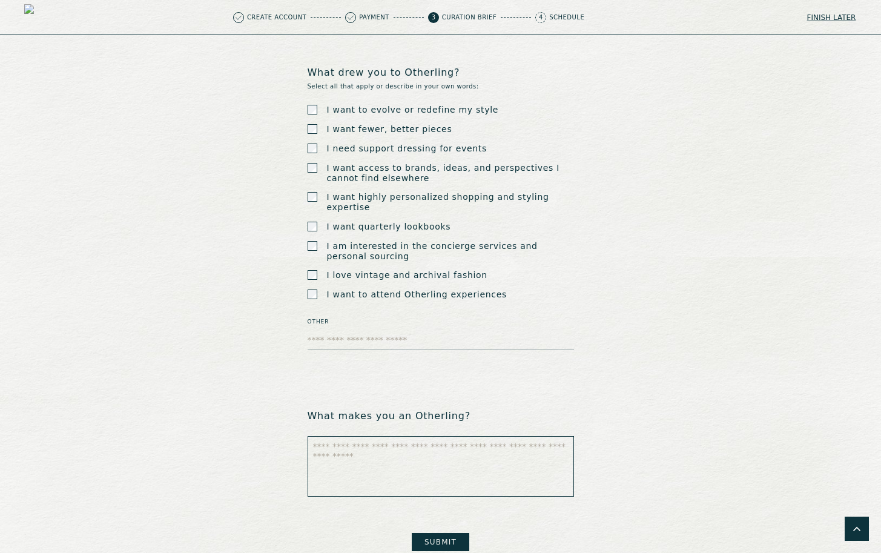
click at [433, 533] on button "Submit" at bounding box center [441, 542] width 58 height 18
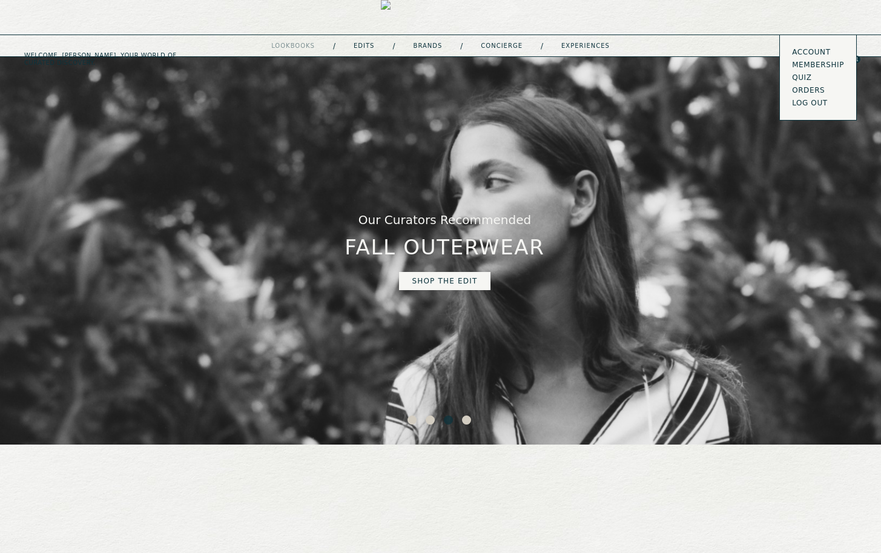
click at [802, 104] on button "LOG OUT" at bounding box center [810, 103] width 36 height 10
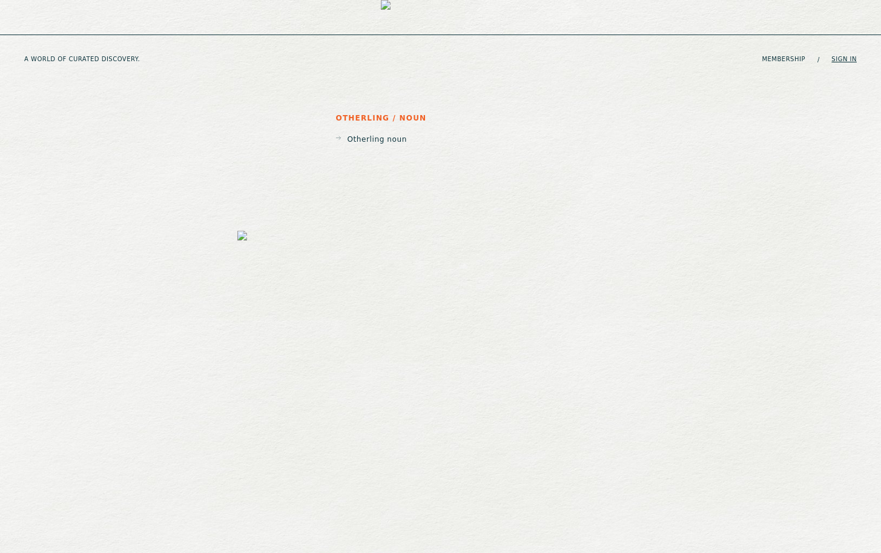
click at [842, 56] on link "Sign in" at bounding box center [843, 59] width 25 height 7
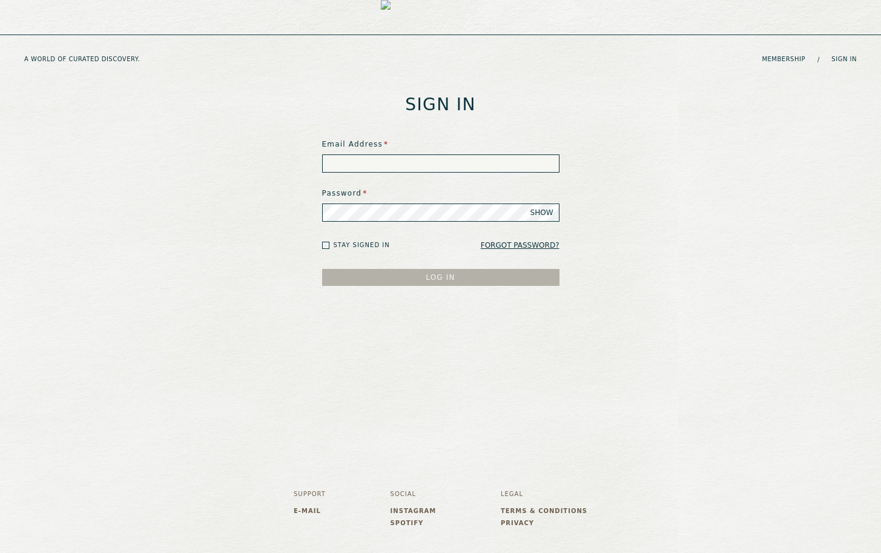
click at [415, 157] on input at bounding box center [440, 163] width 237 height 18
type input "**********"
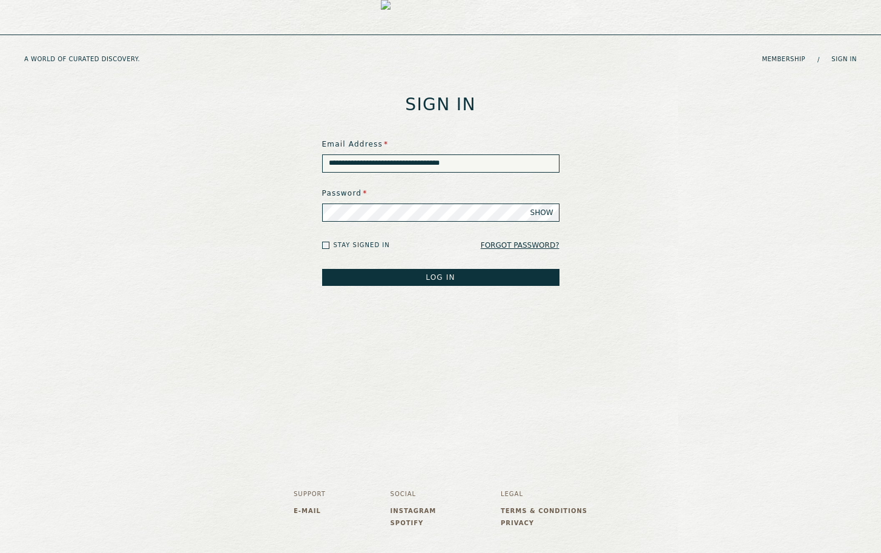
click at [322, 269] on button "LOG IN" at bounding box center [440, 277] width 237 height 17
